Goal: Transaction & Acquisition: Subscribe to service/newsletter

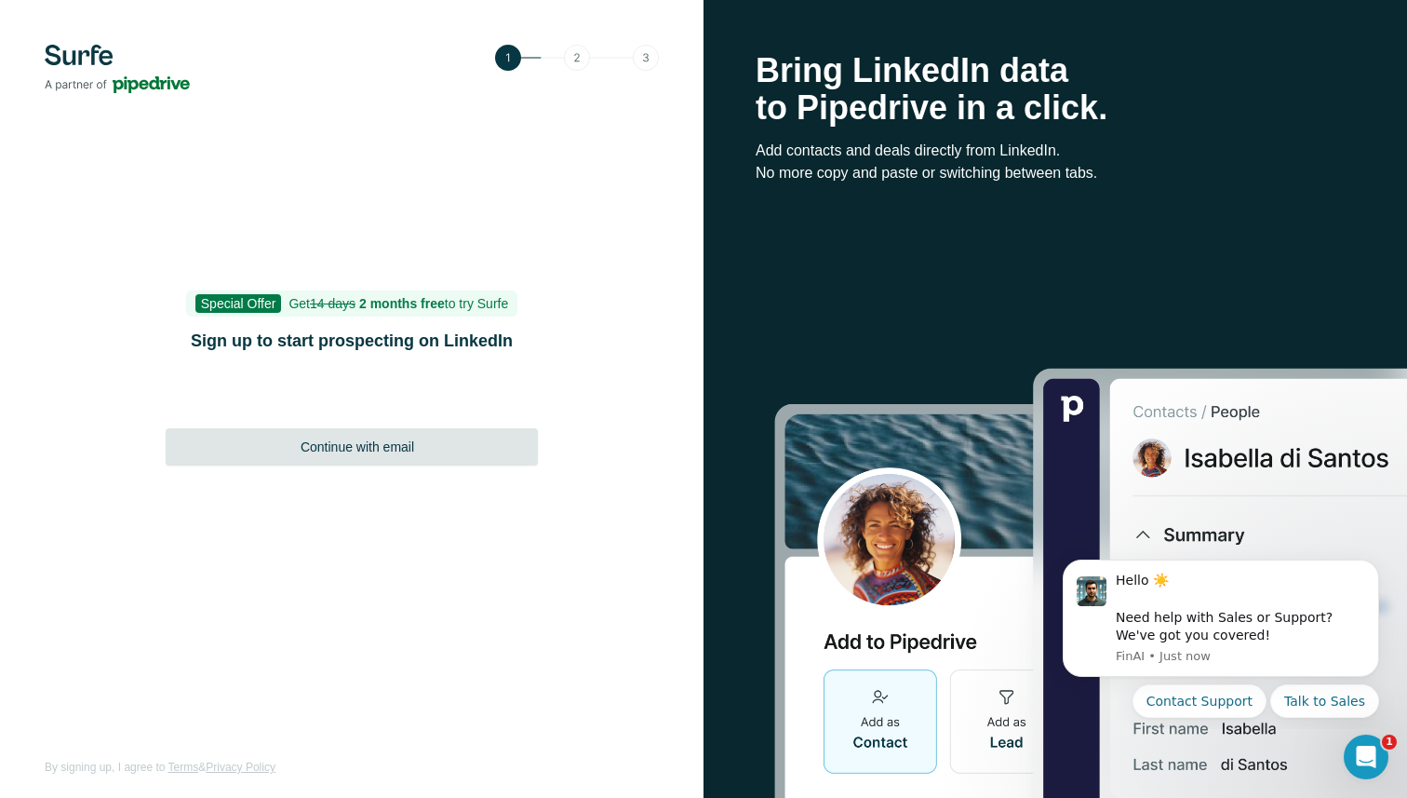
click at [337, 450] on span "Continue with email" at bounding box center [358, 446] width 114 height 19
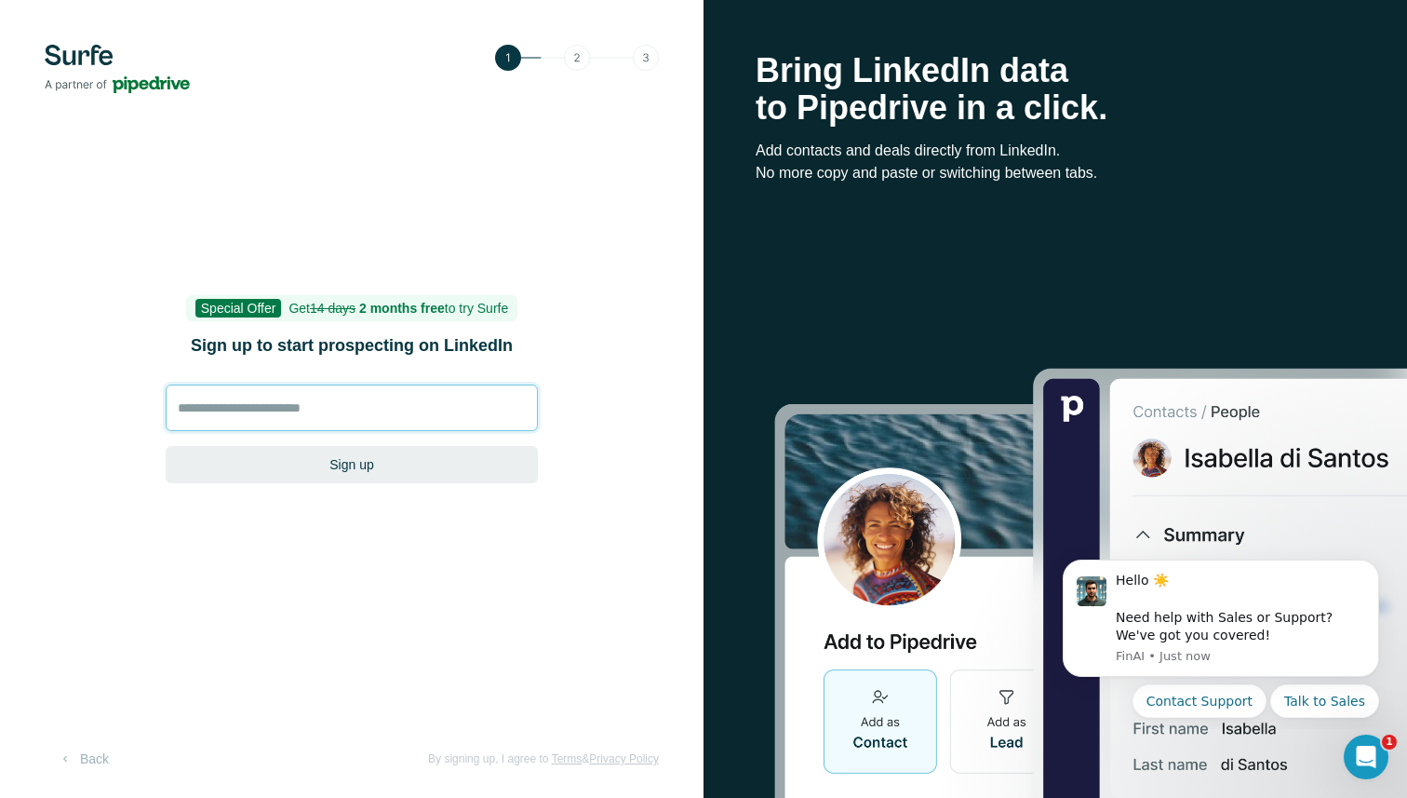
click at [304, 397] on input at bounding box center [352, 407] width 372 height 47
type input "**********"
click at [166, 446] on button "Sign up" at bounding box center [352, 464] width 372 height 37
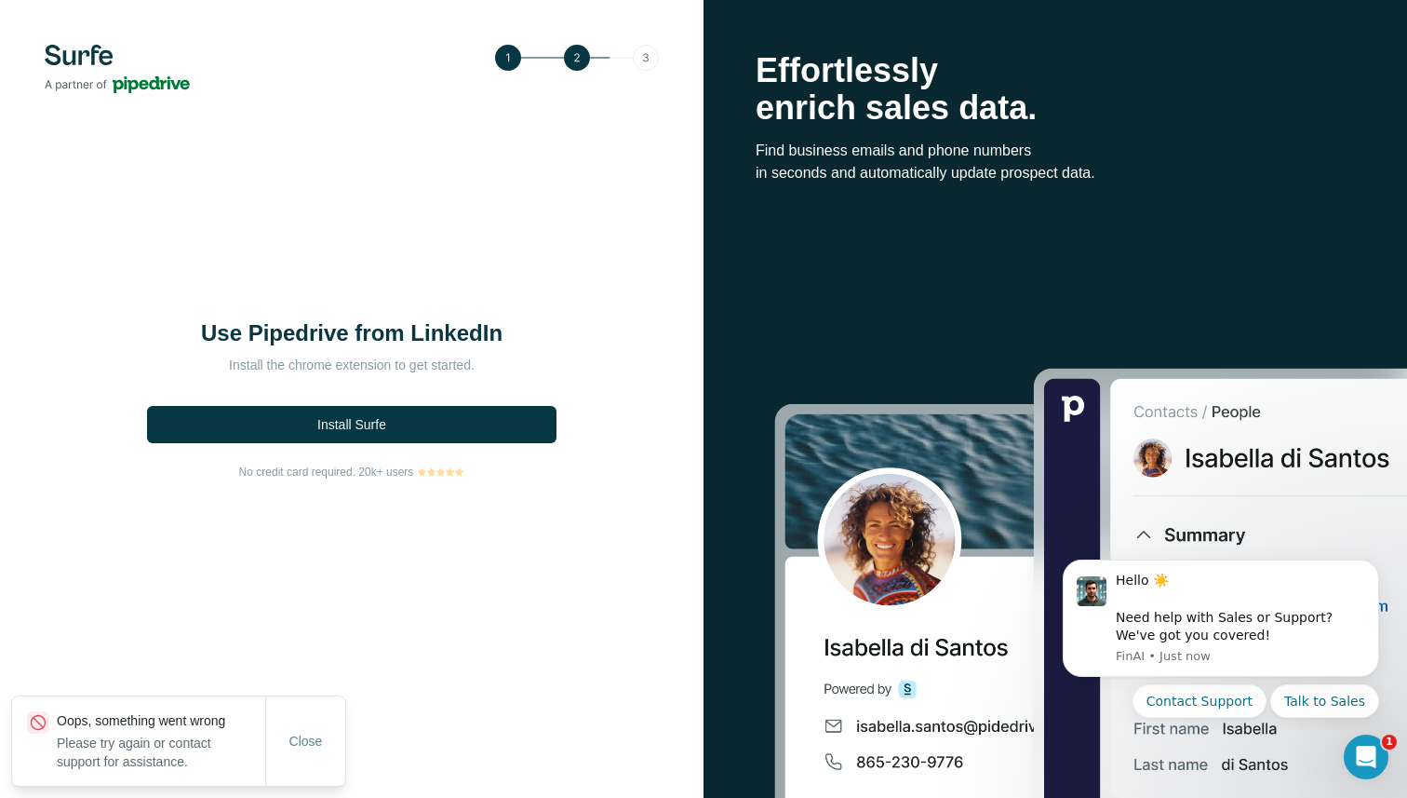
click at [329, 473] on span "No credit card required. 20k+ users" at bounding box center [326, 471] width 175 height 17
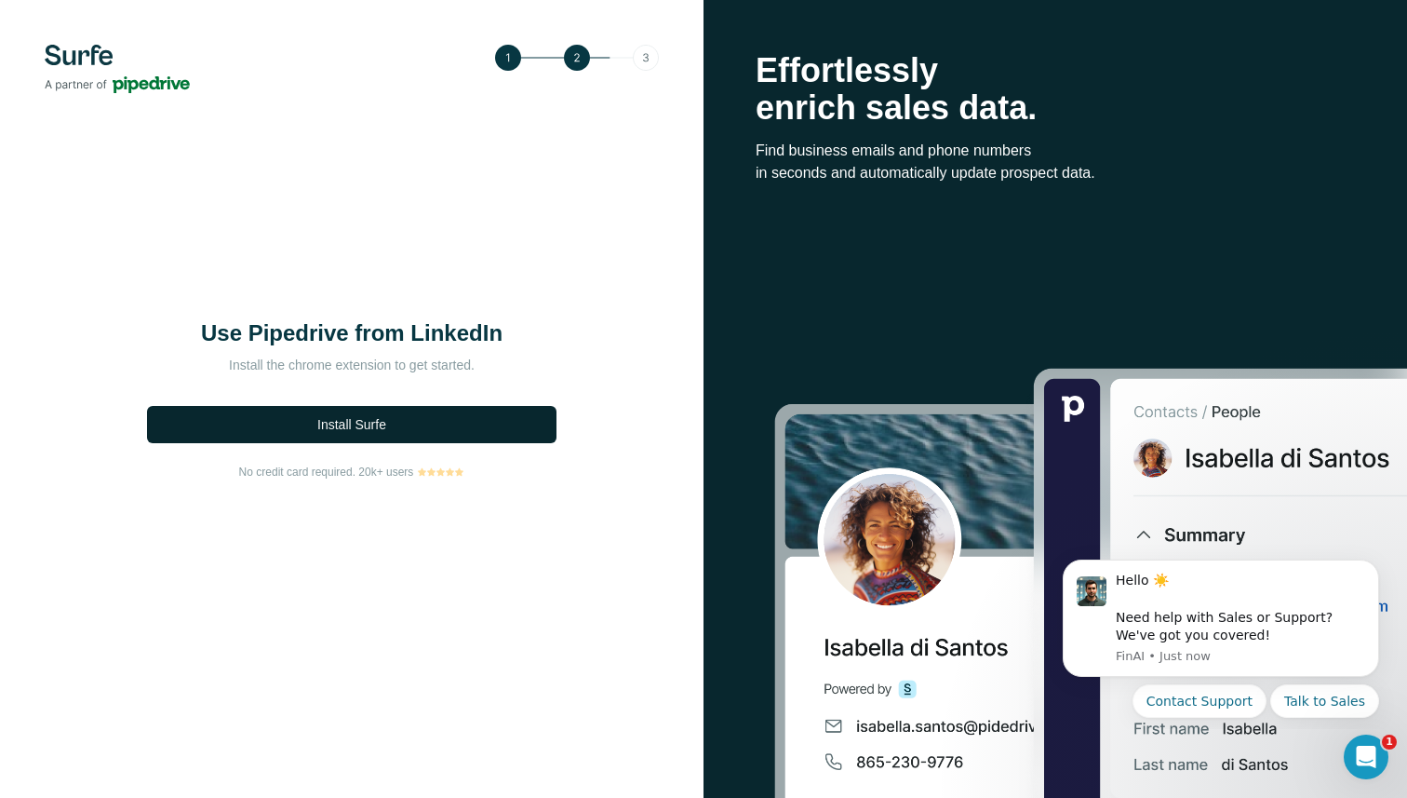
click at [358, 429] on span "Install Surfe" at bounding box center [351, 424] width 69 height 19
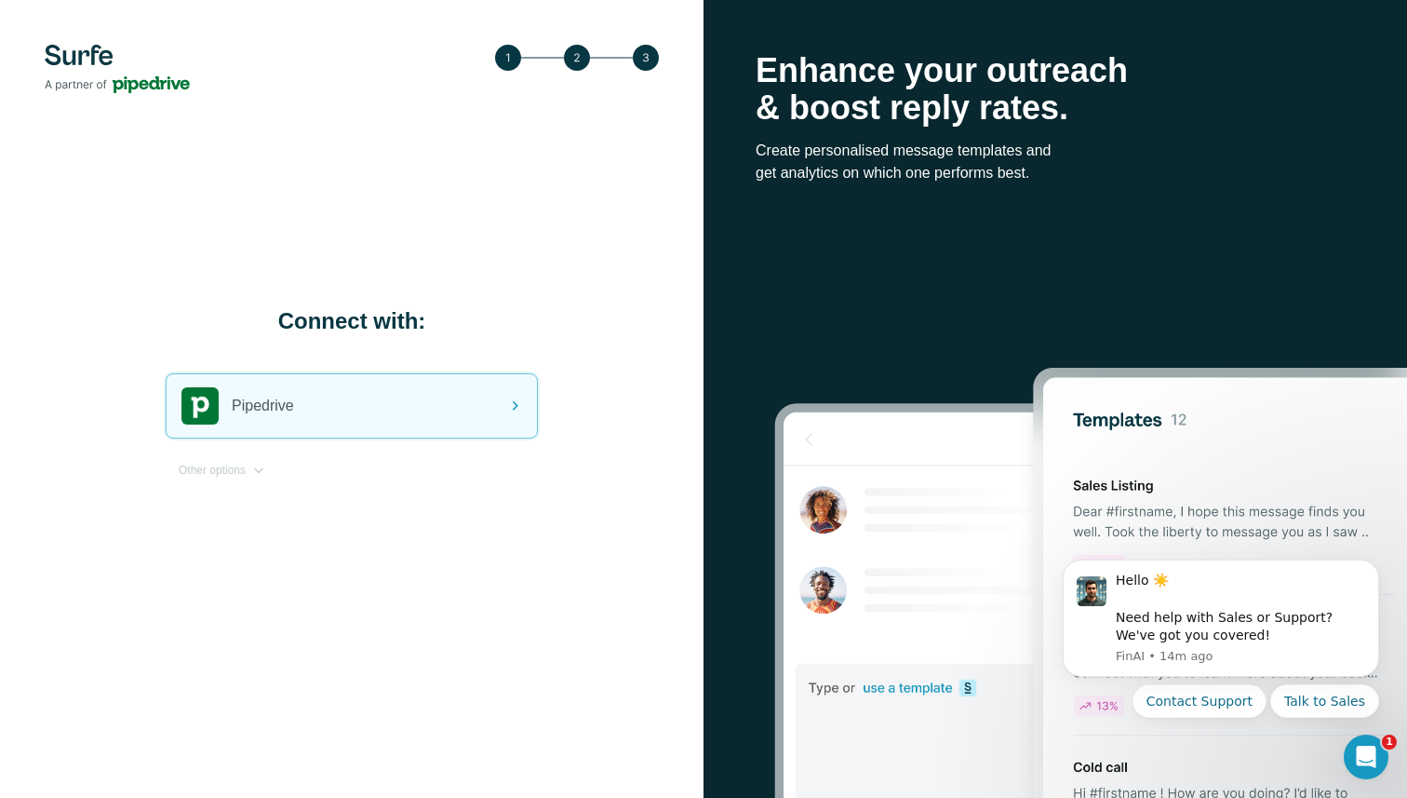
click at [78, 59] on img at bounding box center [117, 69] width 145 height 48
click at [83, 47] on img at bounding box center [117, 69] width 145 height 48
